Goal: Information Seeking & Learning: Understand process/instructions

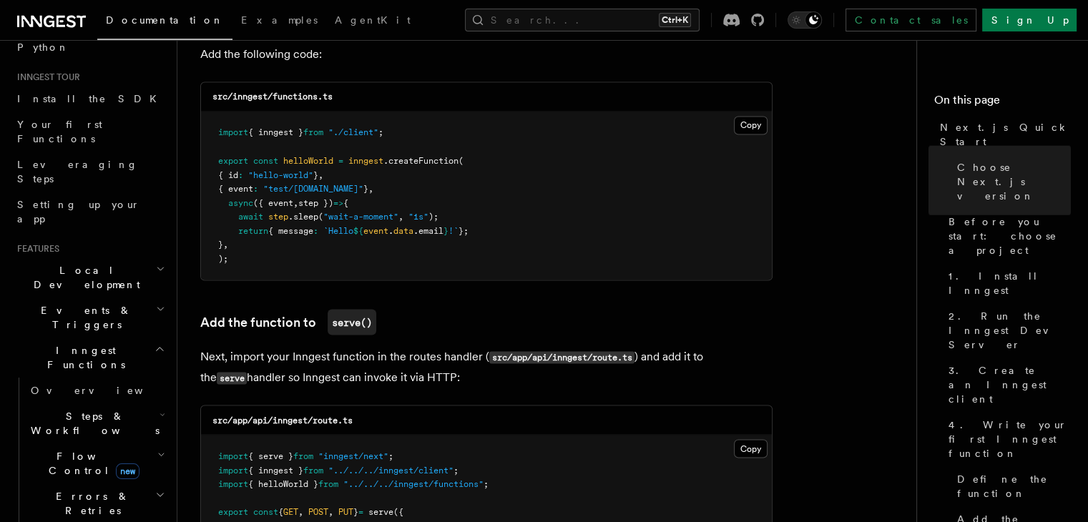
scroll to position [3026, 0]
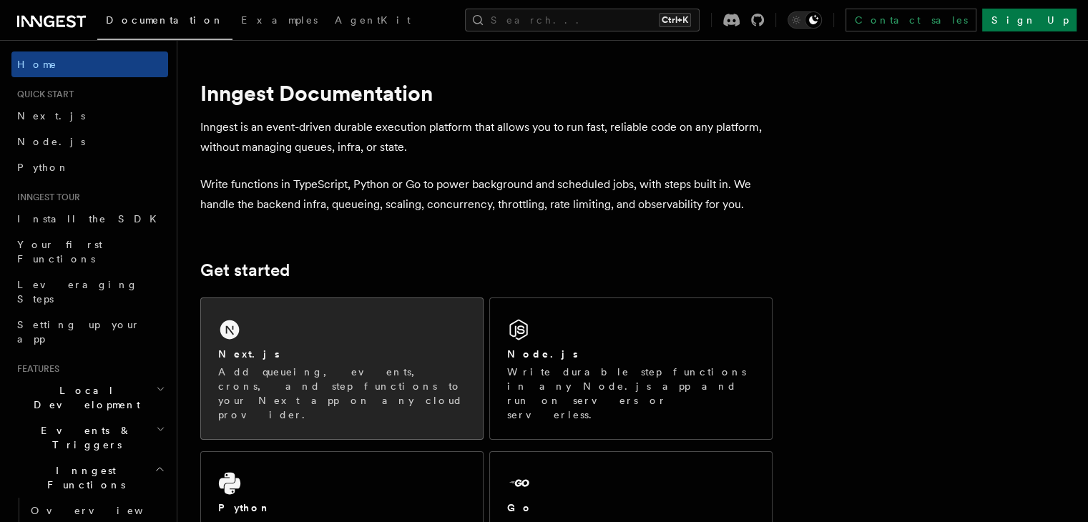
click at [286, 376] on p "Add queueing, events, crons, and step functions to your Next app on any cloud p…" at bounding box center [341, 393] width 247 height 57
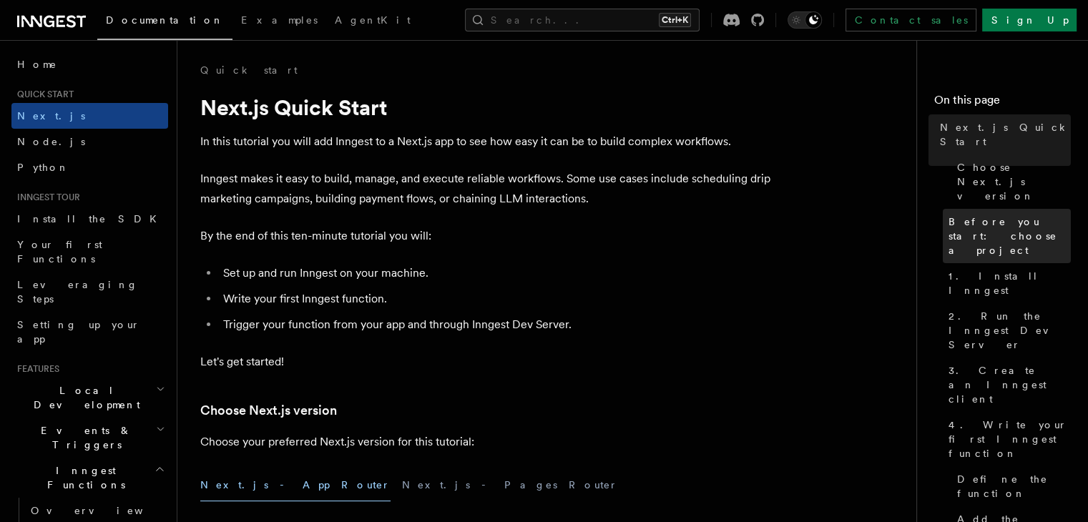
click at [948, 215] on span "Before you start: choose a project" at bounding box center [1009, 236] width 122 height 43
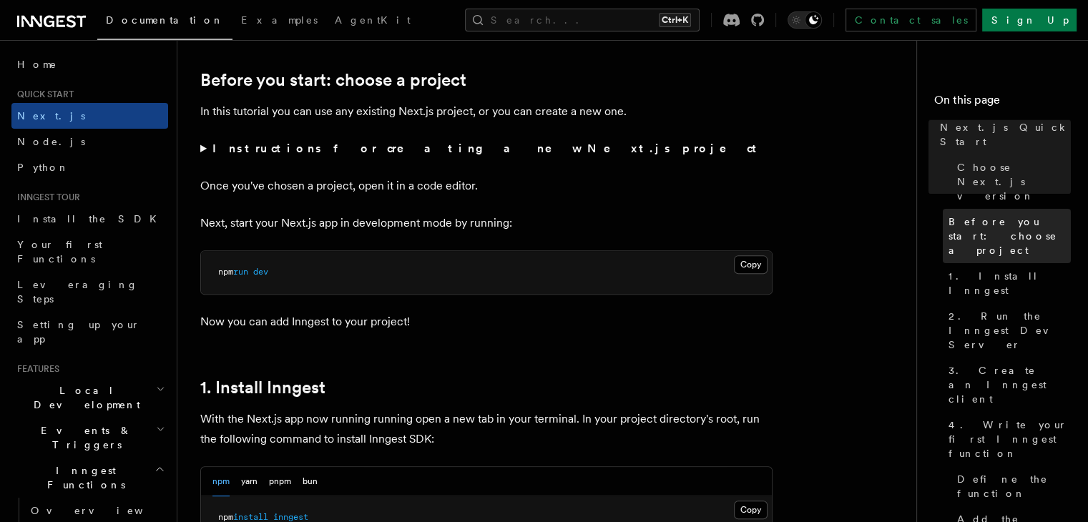
scroll to position [478, 0]
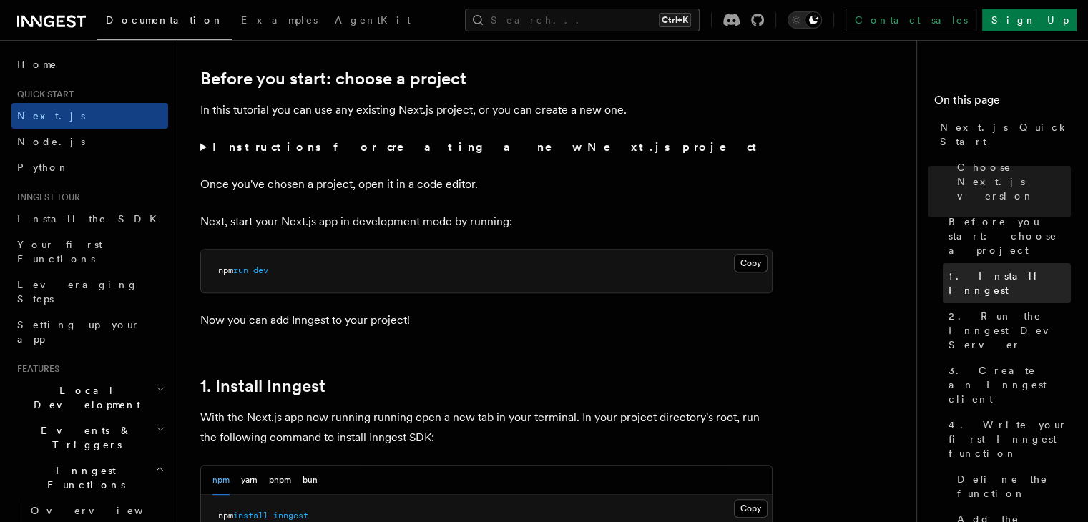
click at [942, 263] on link "1. Install Inngest" at bounding box center [1006, 283] width 128 height 40
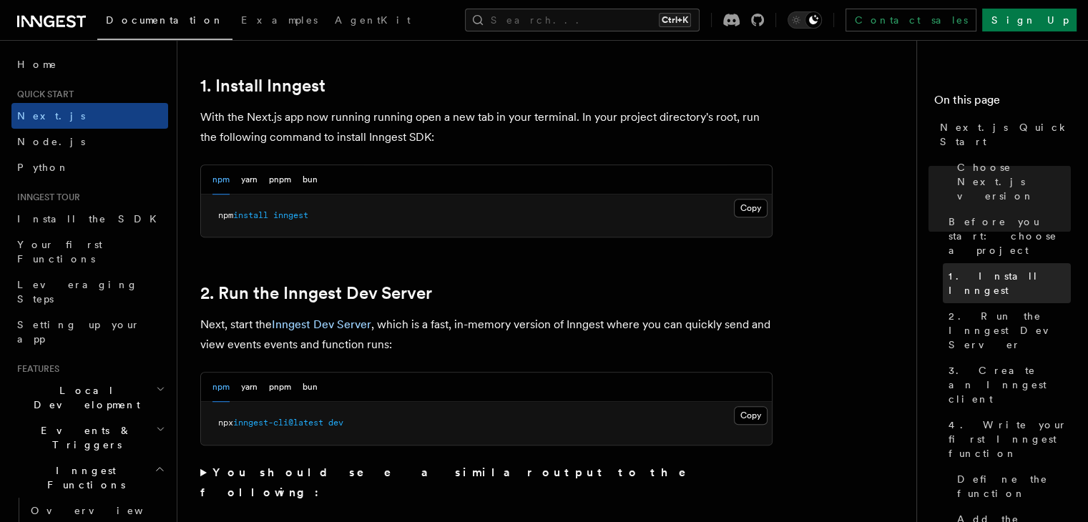
scroll to position [784, 0]
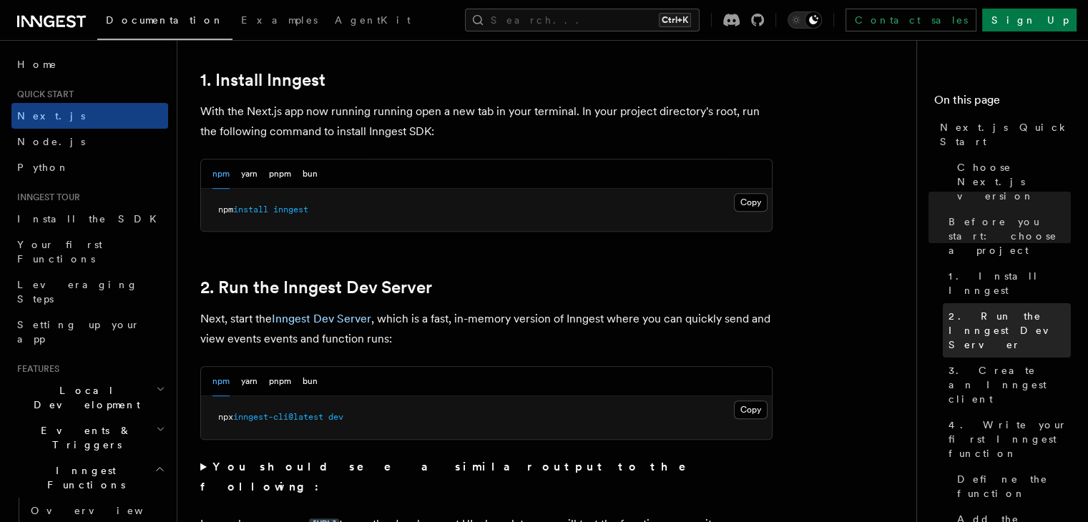
click at [948, 309] on span "2. Run the Inngest Dev Server" at bounding box center [1009, 330] width 122 height 43
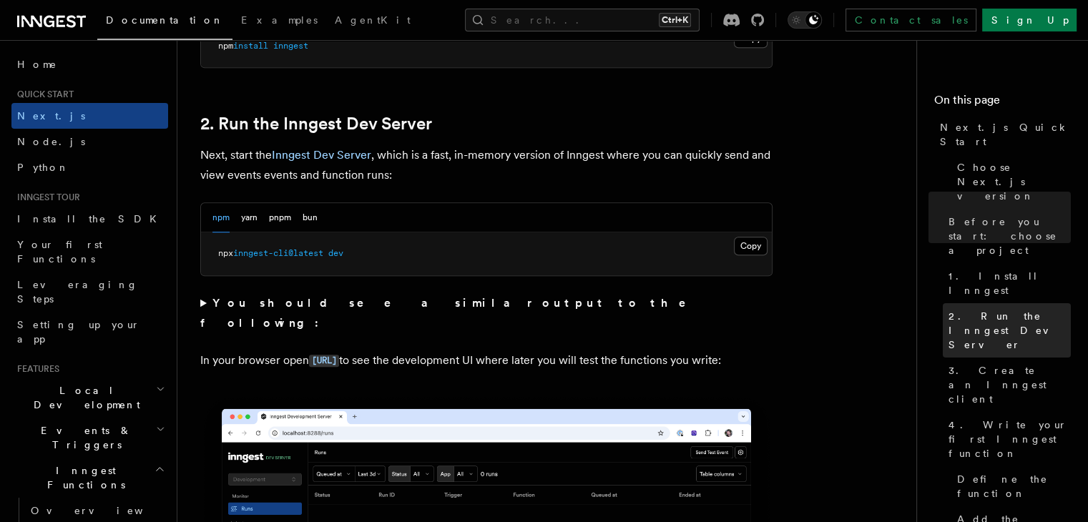
scroll to position [992, 0]
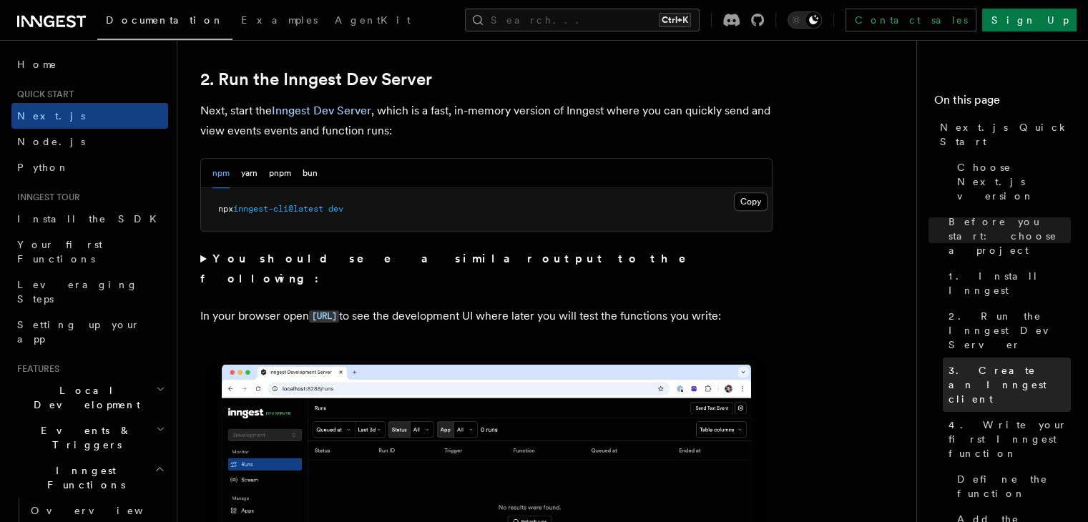
click at [949, 363] on span "3. Create an Inngest client" at bounding box center [1009, 384] width 122 height 43
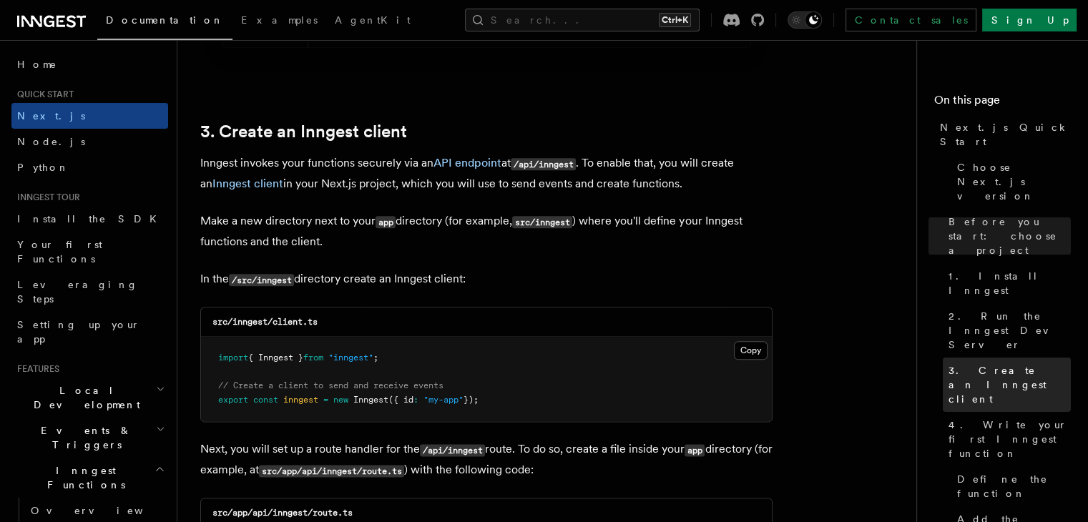
scroll to position [1677, 0]
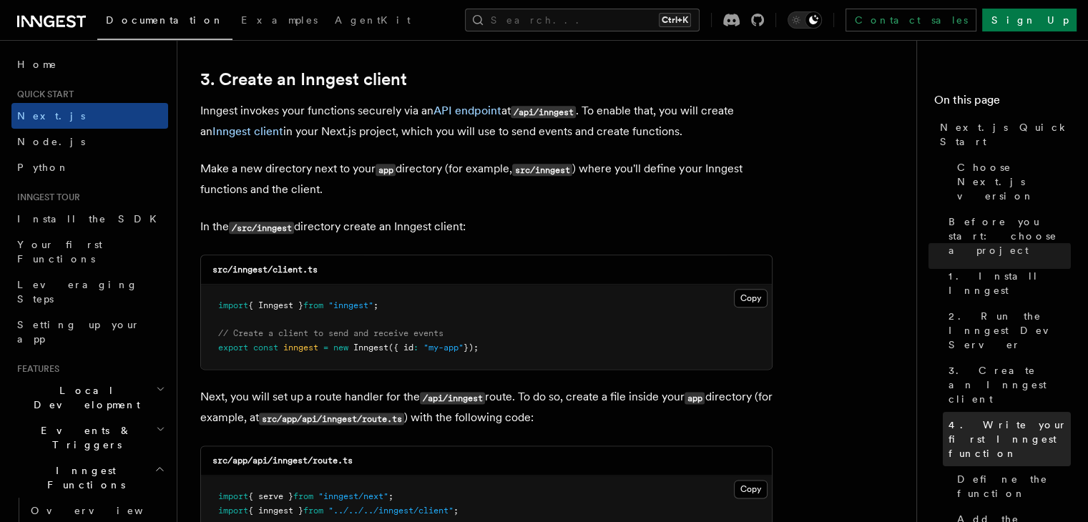
click at [952, 418] on span "4. Write your first Inngest function" at bounding box center [1009, 439] width 122 height 43
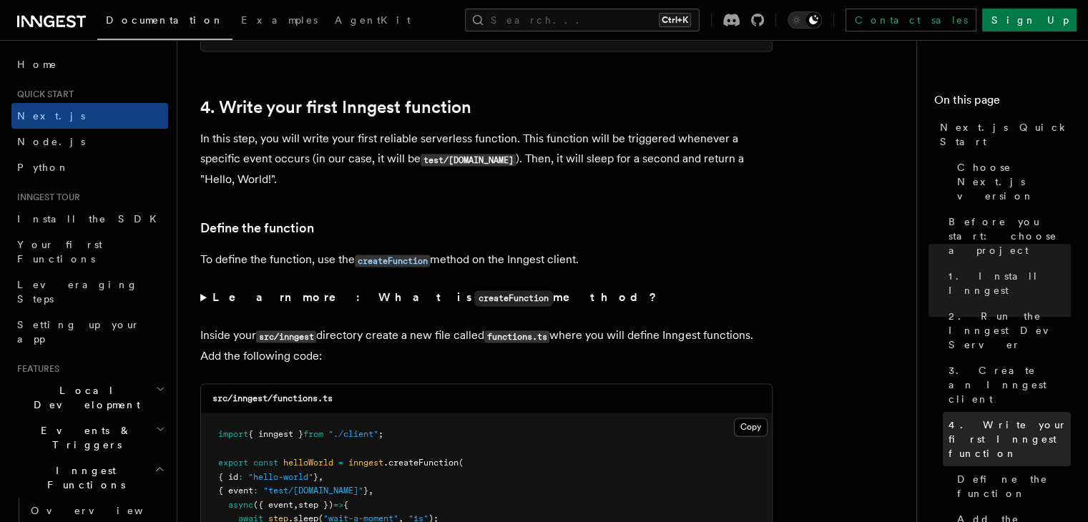
scroll to position [2300, 0]
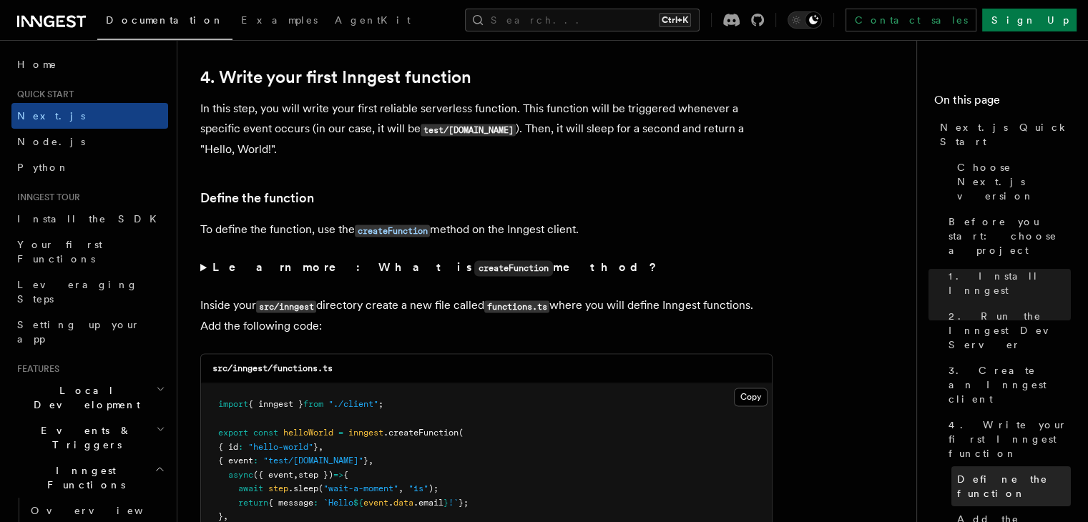
click at [960, 466] on link "Define the function" at bounding box center [1010, 486] width 119 height 40
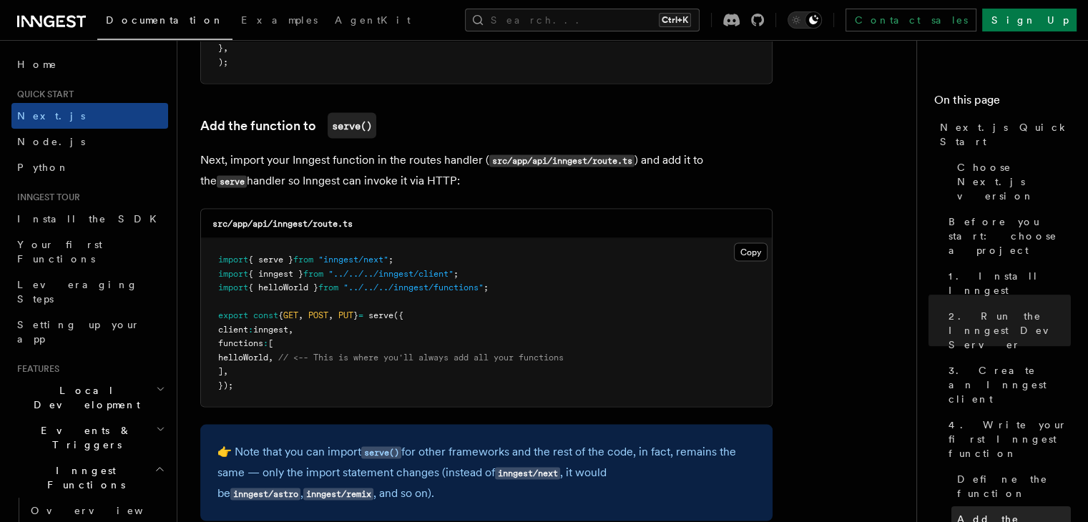
scroll to position [2814, 0]
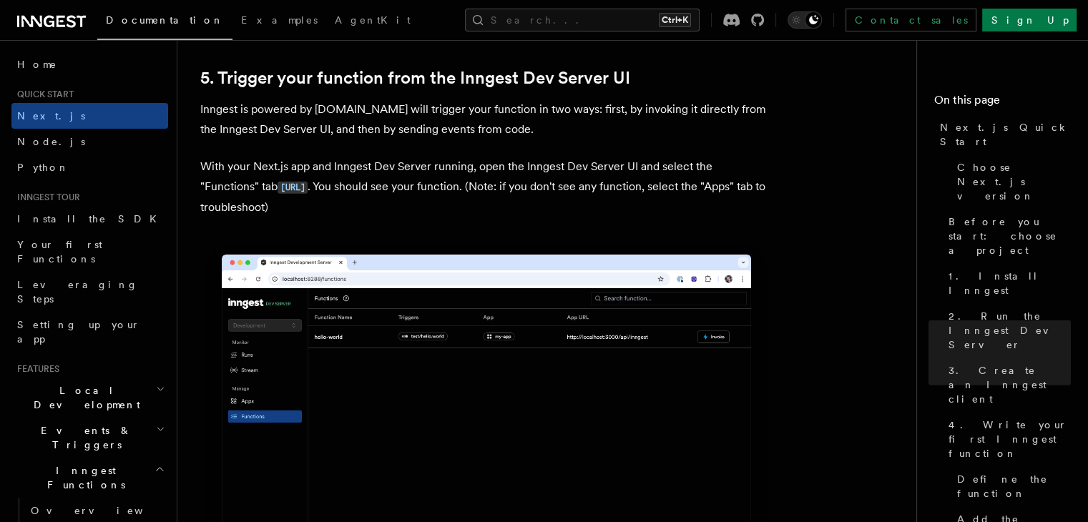
scroll to position [3306, 0]
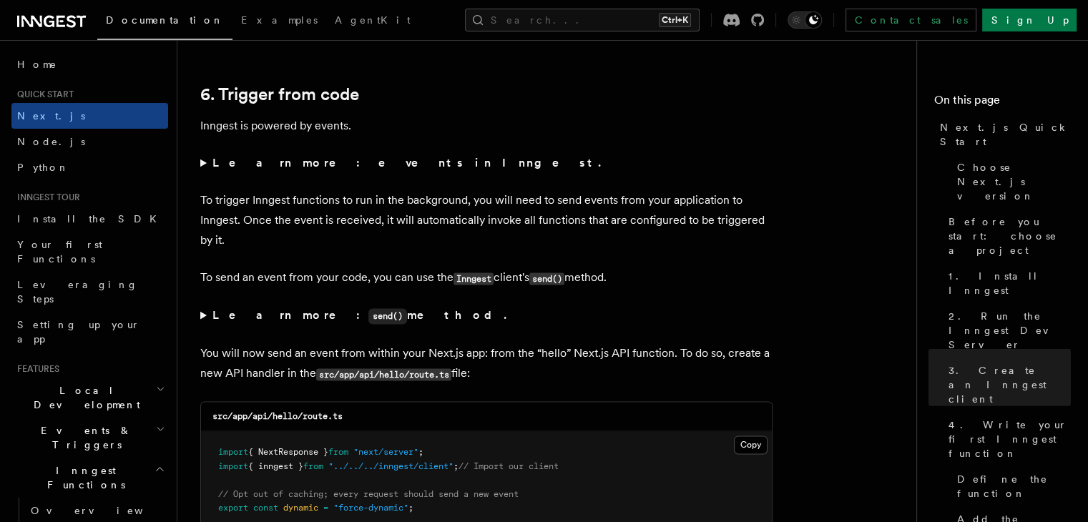
scroll to position [7231, 0]
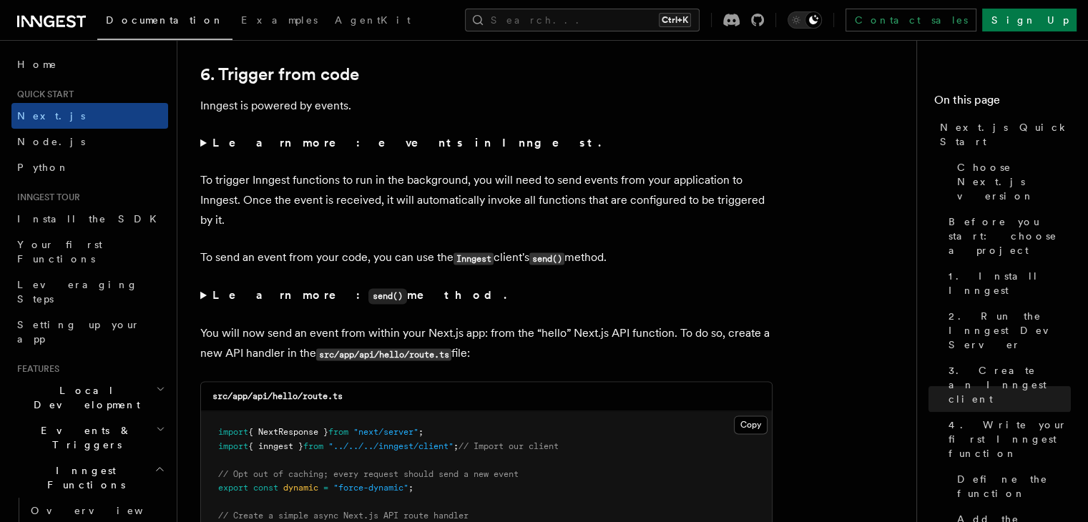
click at [548, 306] on summary "Learn more: send() method." at bounding box center [486, 295] width 572 height 21
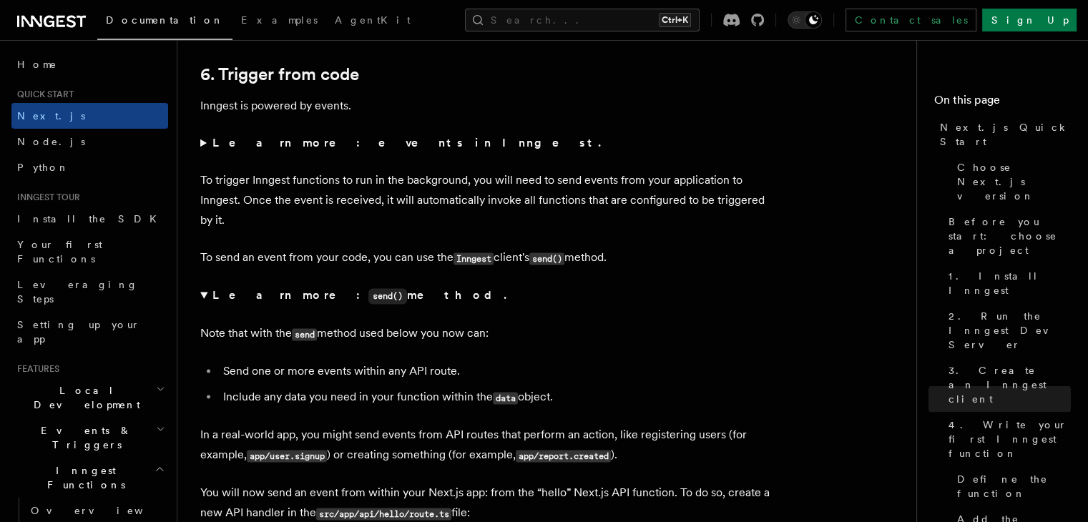
click at [548, 306] on summary "Learn more: send() method." at bounding box center [486, 295] width 572 height 21
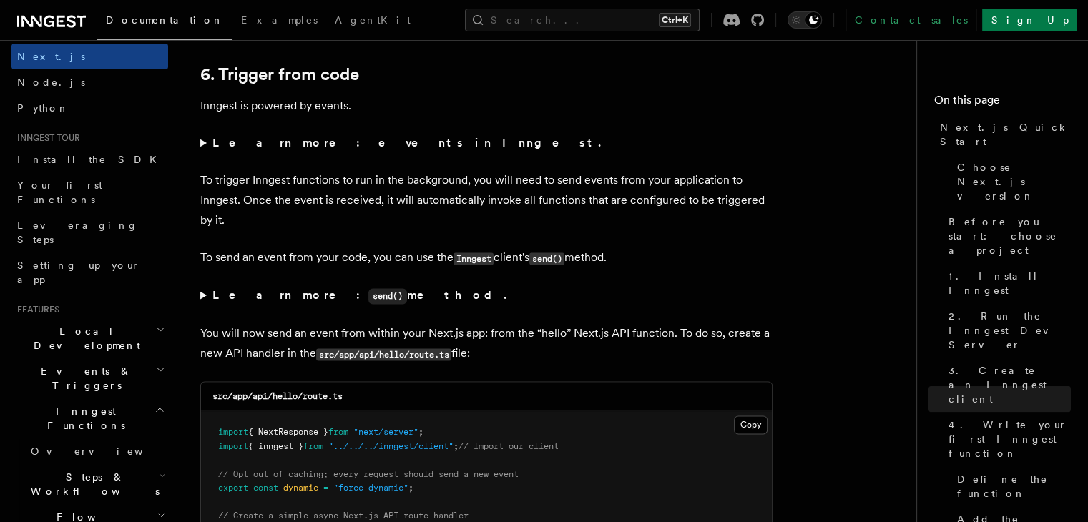
scroll to position [45, 0]
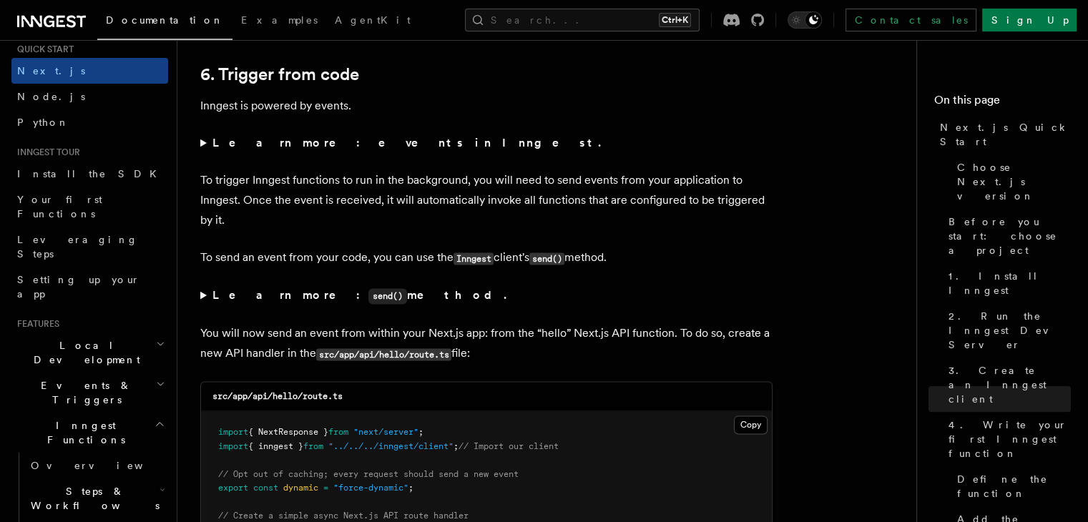
click at [132, 333] on h2 "Local Development" at bounding box center [89, 353] width 157 height 40
click at [744, 346] on p "You will now send an event from within your Next.js app: from the “hello” Next.…" at bounding box center [486, 343] width 572 height 41
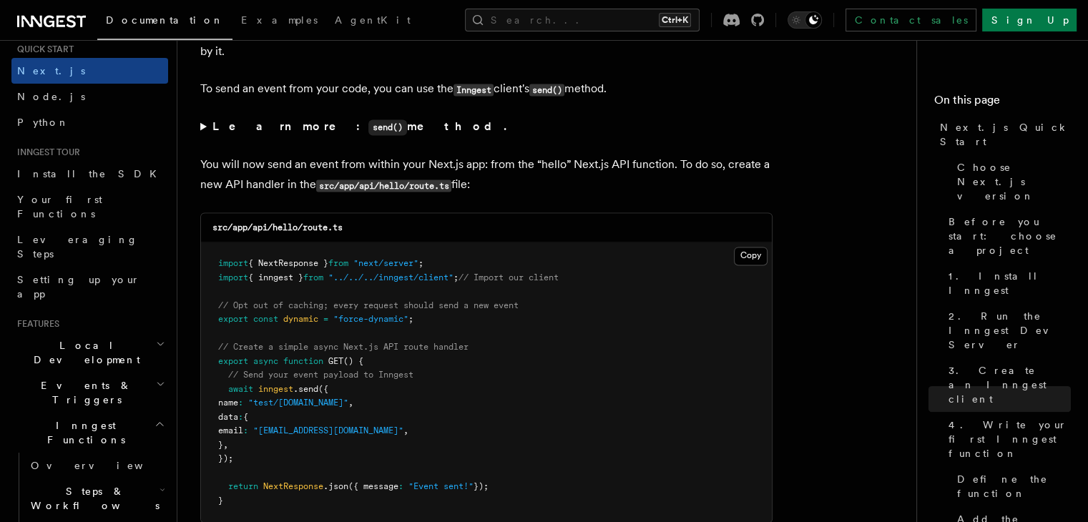
scroll to position [7457, 0]
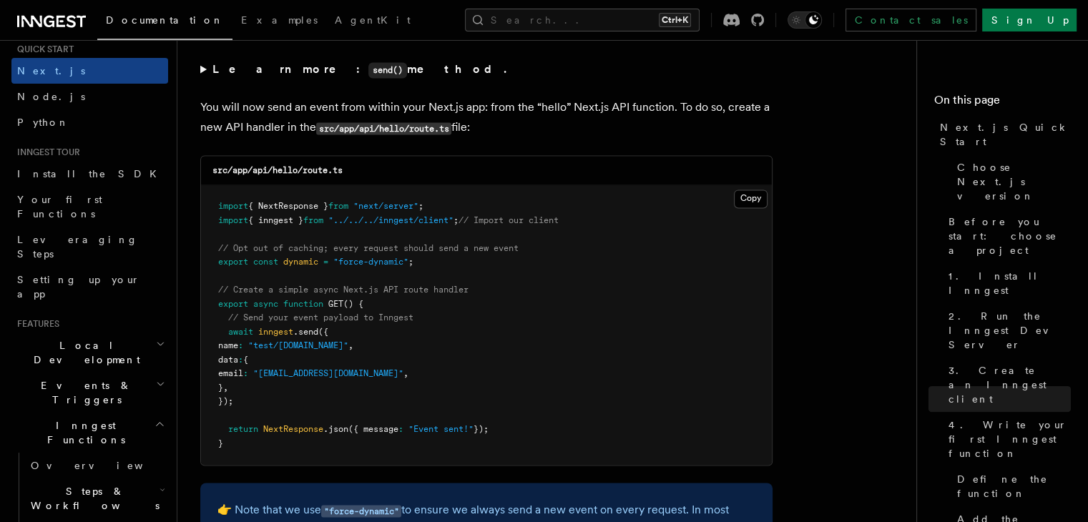
click at [577, 107] on p "You will now send an event from within your Next.js app: from the “hello” Next.…" at bounding box center [486, 117] width 572 height 41
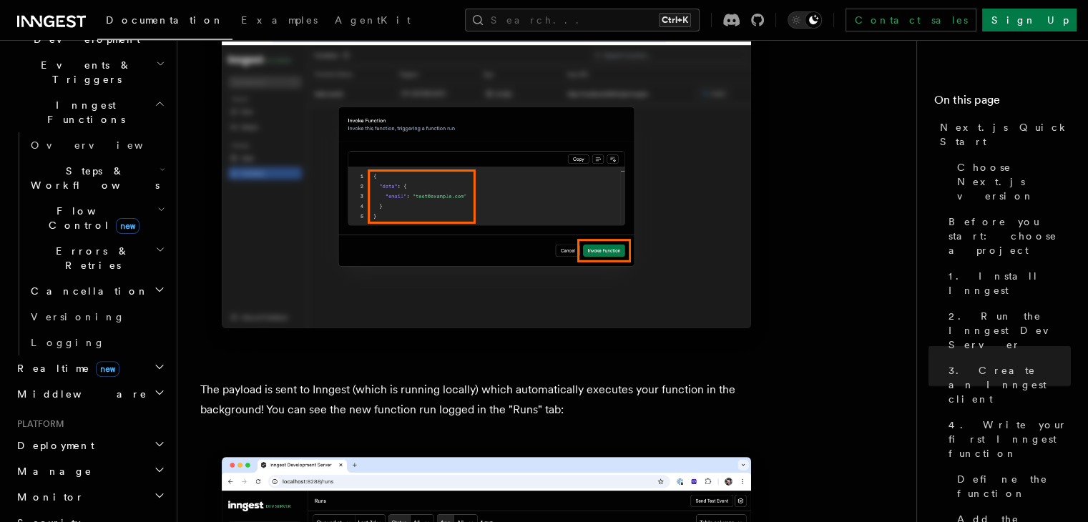
scroll to position [369, 0]
click at [116, 378] on h2 "Middleware" at bounding box center [89, 391] width 157 height 26
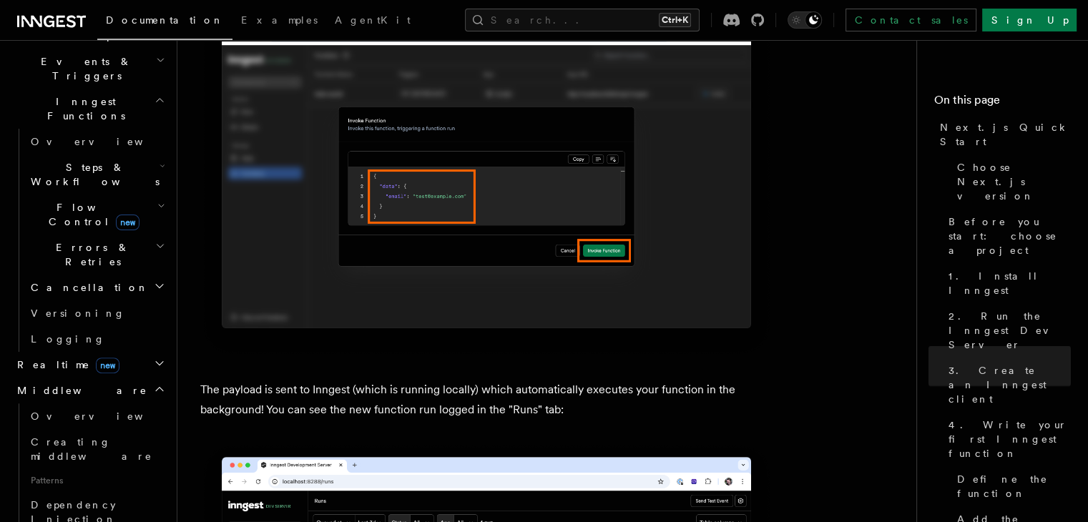
click at [116, 378] on h2 "Middleware" at bounding box center [89, 391] width 157 height 26
click at [132, 235] on h2 "Errors & Retries" at bounding box center [96, 255] width 143 height 40
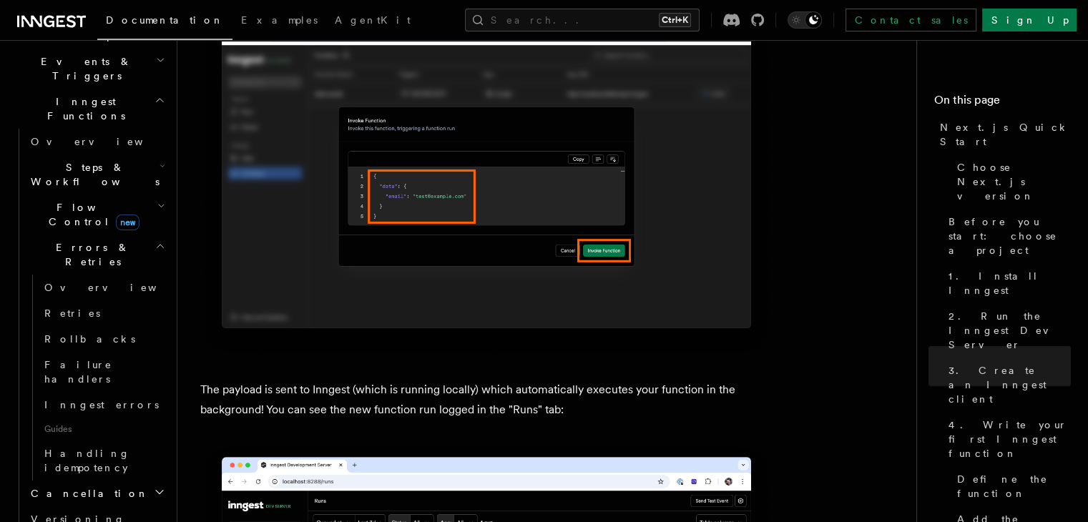
click at [132, 235] on h2 "Errors & Retries" at bounding box center [96, 255] width 143 height 40
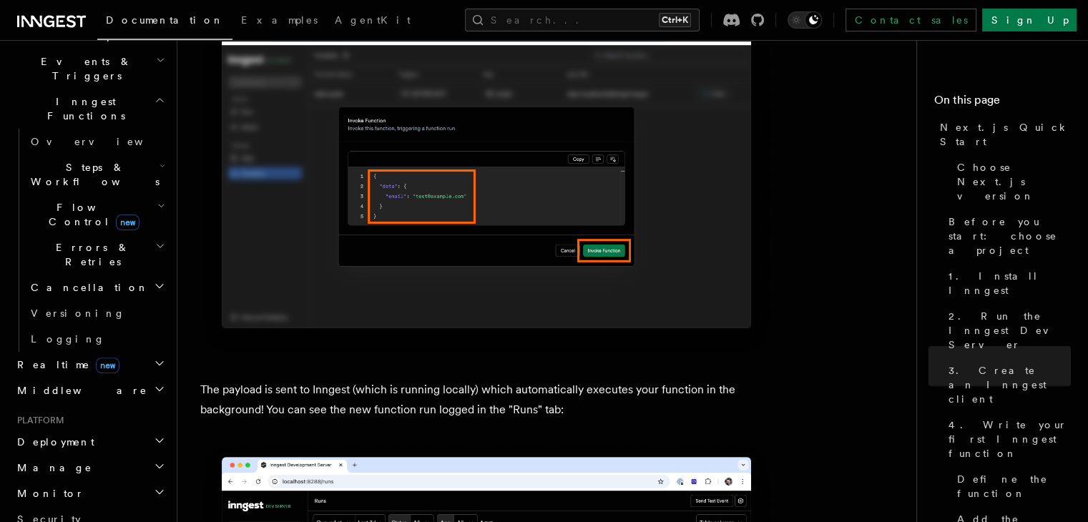
click at [134, 194] on h2 "Flow Control new" at bounding box center [96, 214] width 143 height 40
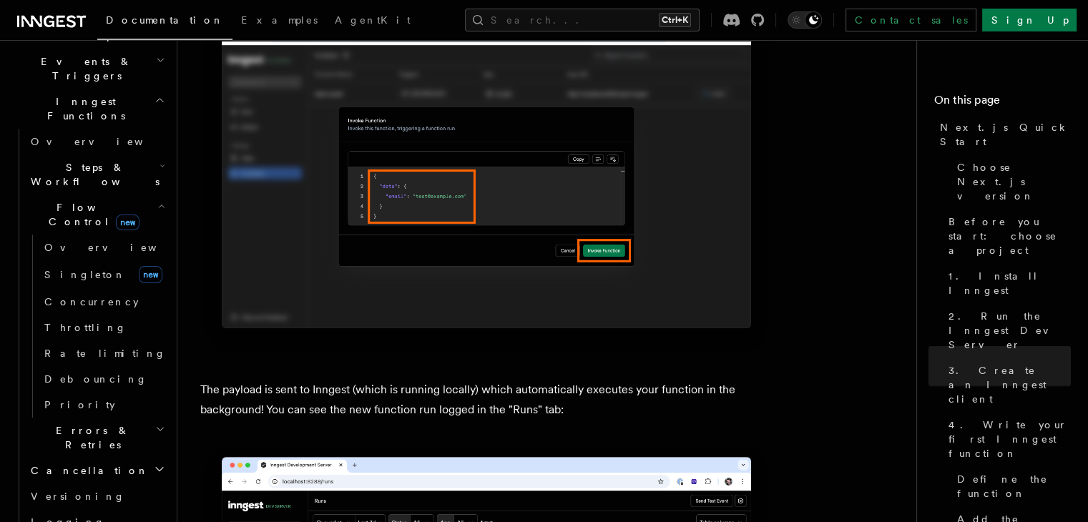
click at [134, 194] on h2 "Flow Control new" at bounding box center [96, 214] width 143 height 40
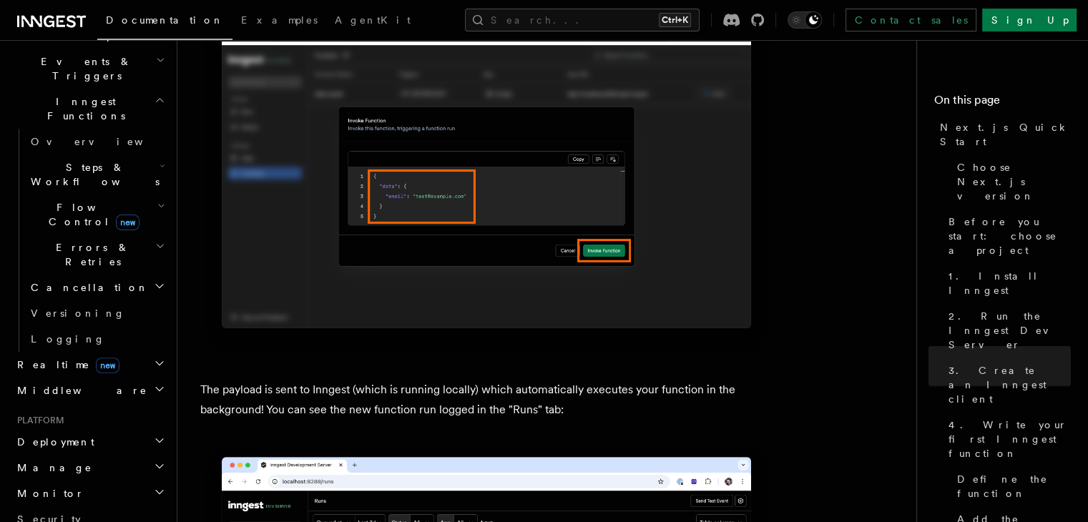
click at [159, 160] on icon "button" at bounding box center [162, 165] width 6 height 11
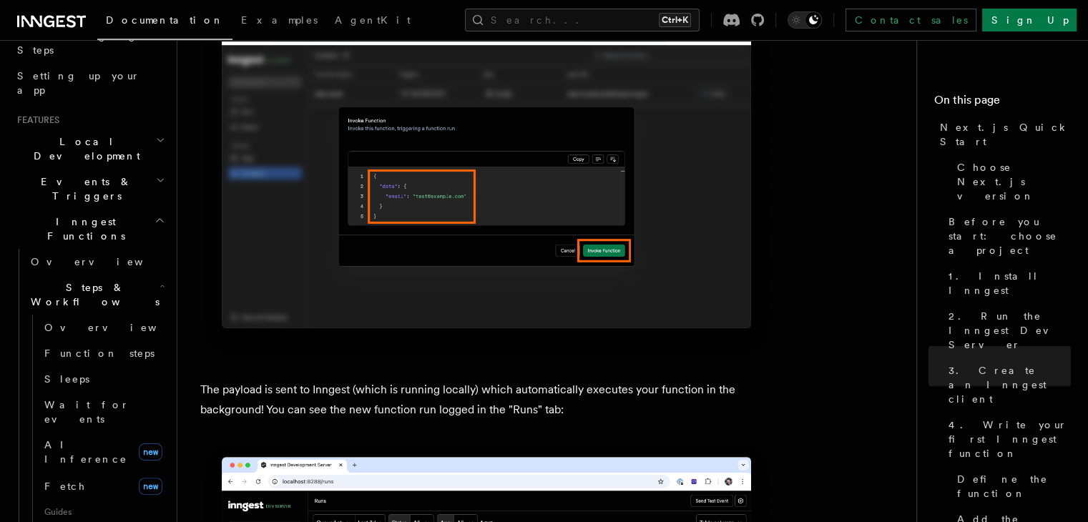
scroll to position [245, 0]
click at [149, 278] on h2 "Steps & Workflows" at bounding box center [96, 298] width 143 height 40
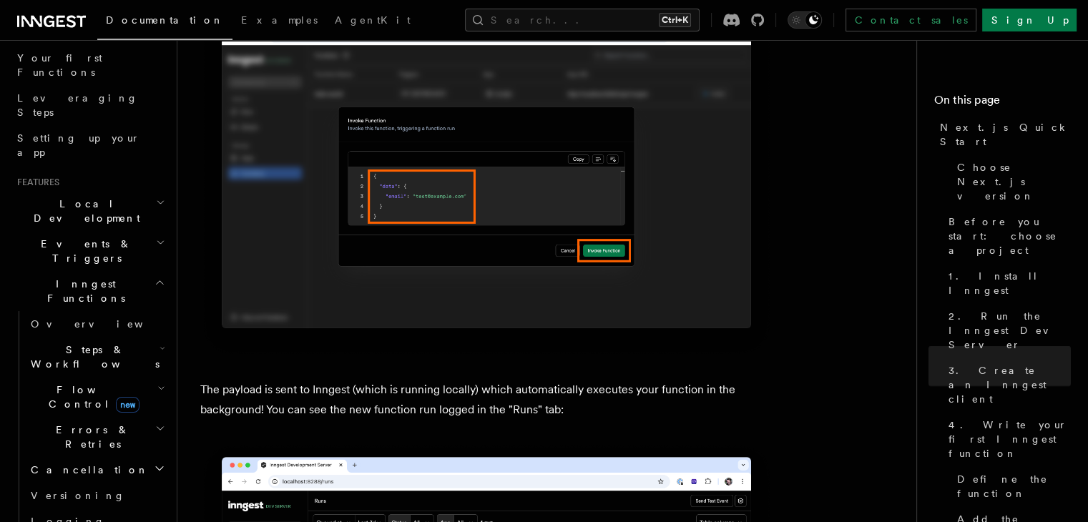
scroll to position [175, 0]
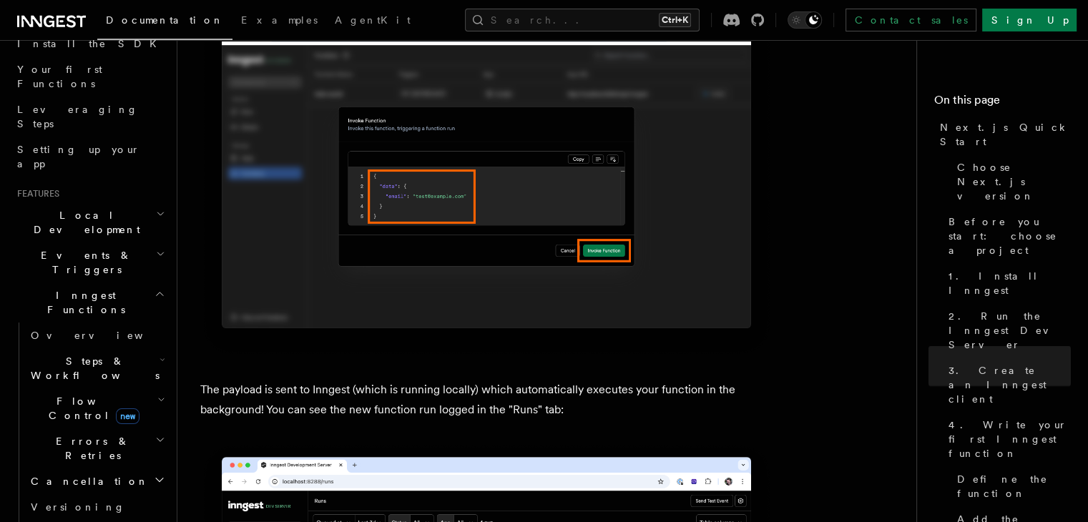
click at [149, 242] on h2 "Events & Triggers" at bounding box center [89, 262] width 157 height 40
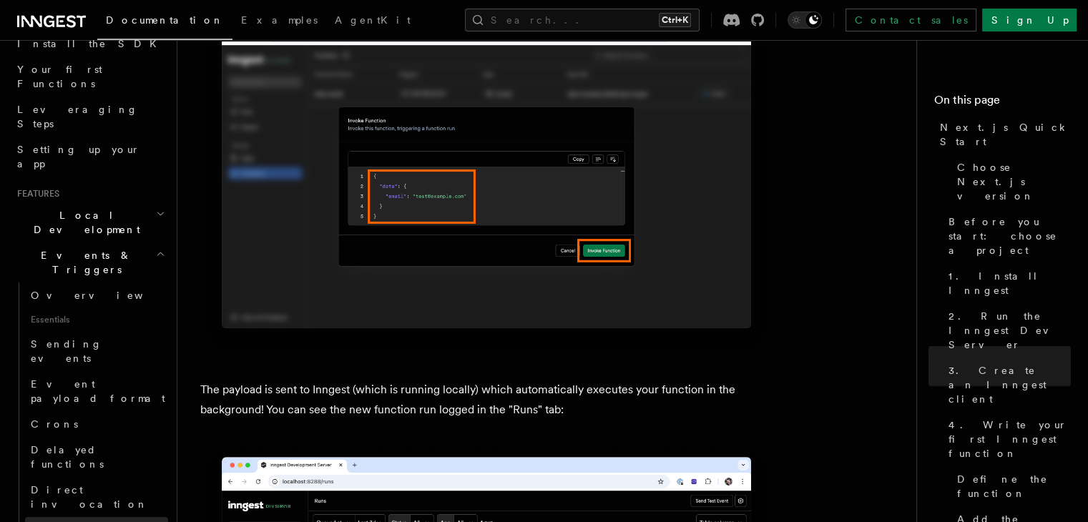
click at [36, 521] on span "Webhooks" at bounding box center [71, 529] width 80 height 11
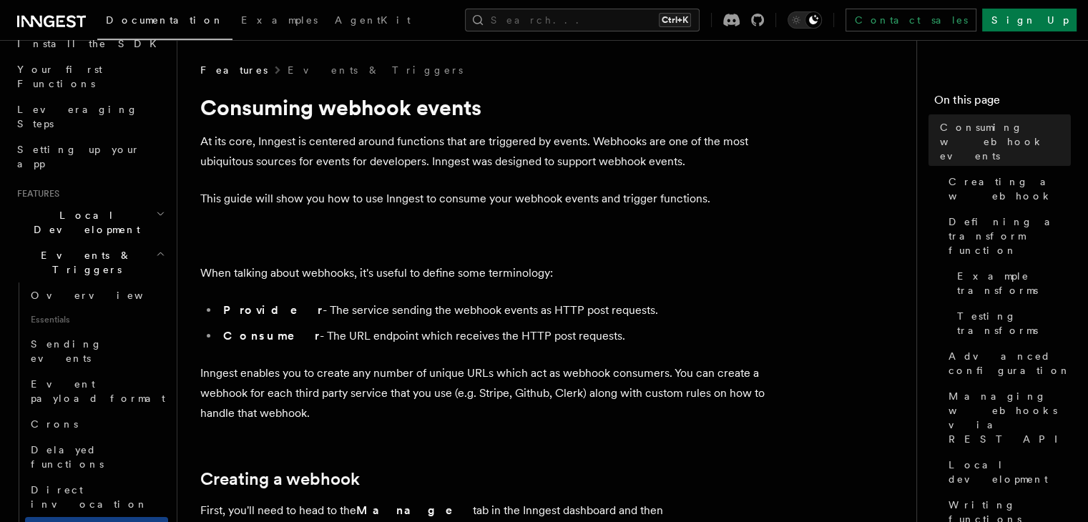
click at [485, 308] on li "Provider - The service sending the webhook events as HTTP post requests." at bounding box center [495, 310] width 553 height 20
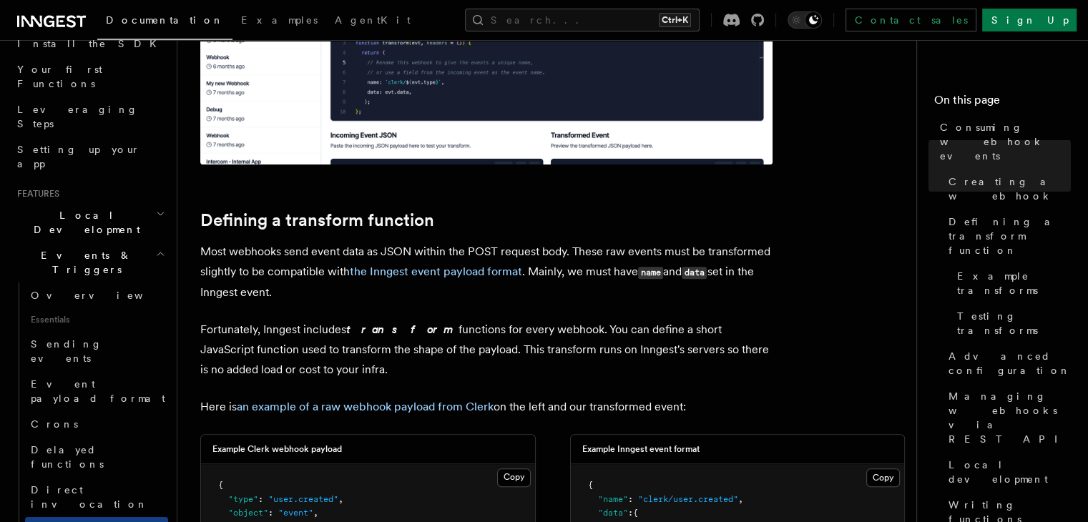
scroll to position [849, 0]
